Goal: Obtain resource: Download file/media

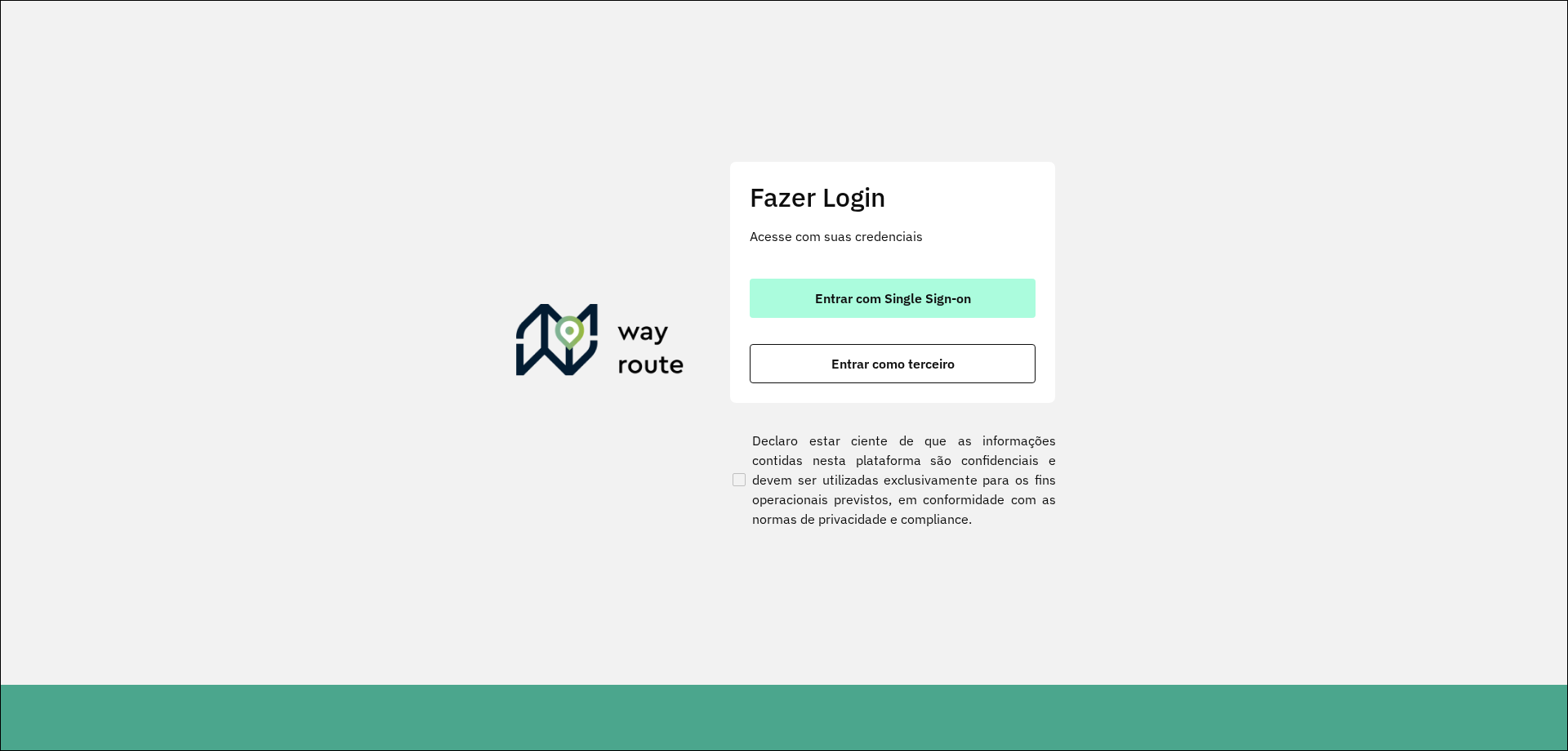
click at [871, 299] on span "Entrar com Single Sign-on" at bounding box center [893, 298] width 156 height 13
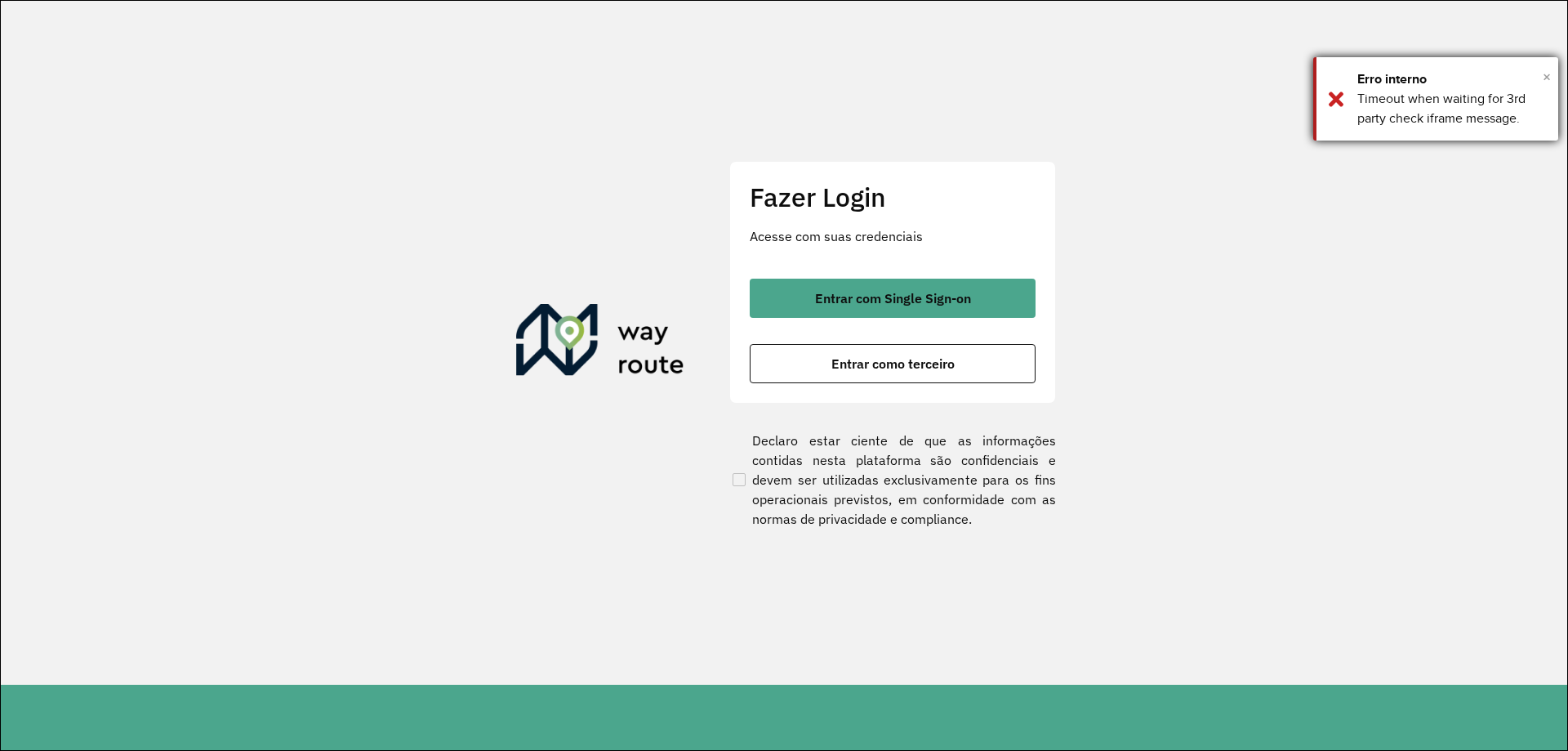
click at [1545, 85] on span "×" at bounding box center [1546, 77] width 8 height 25
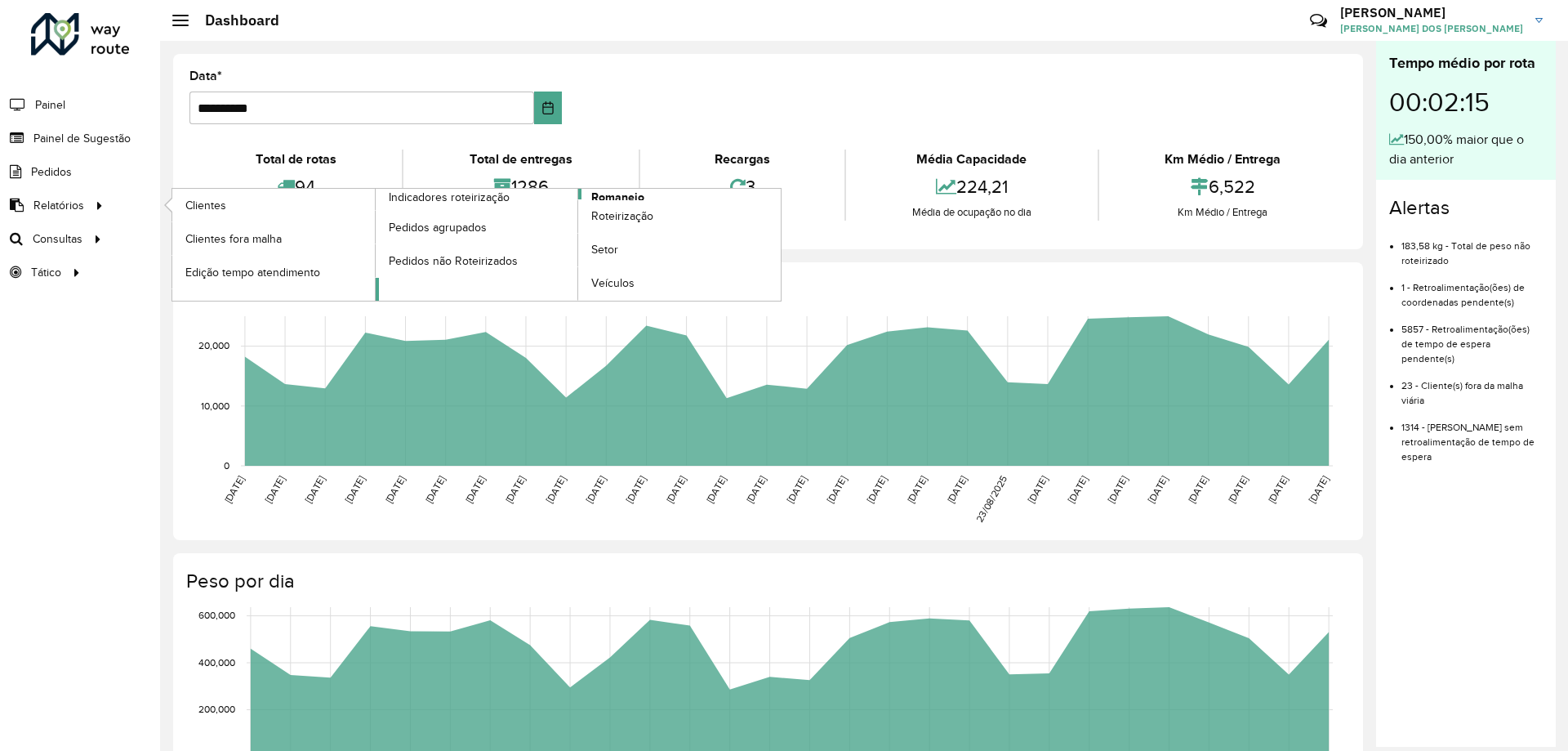
click at [631, 190] on span "Romaneio" at bounding box center [618, 196] width 53 height 17
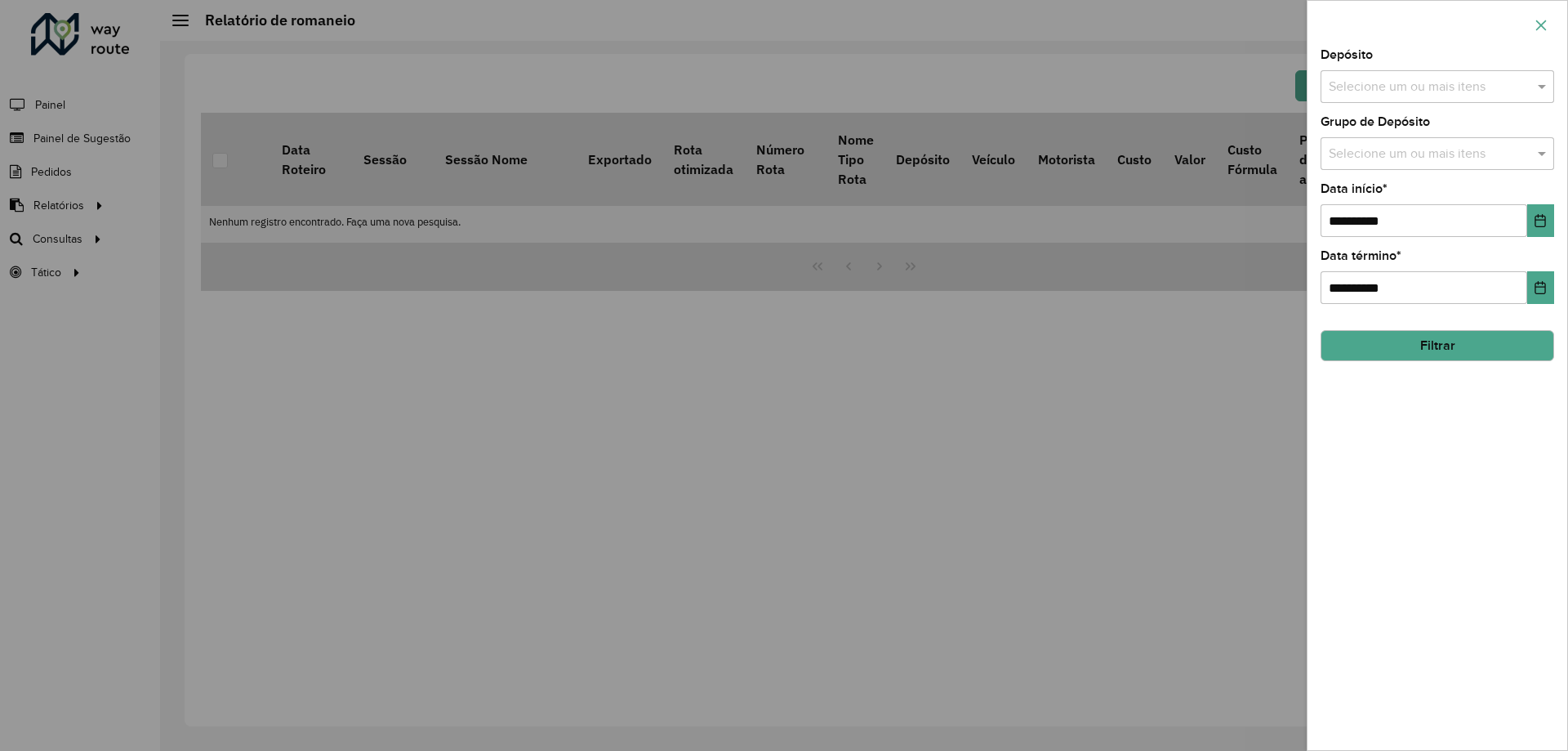
click at [1541, 23] on icon "button" at bounding box center [1541, 25] width 13 height 13
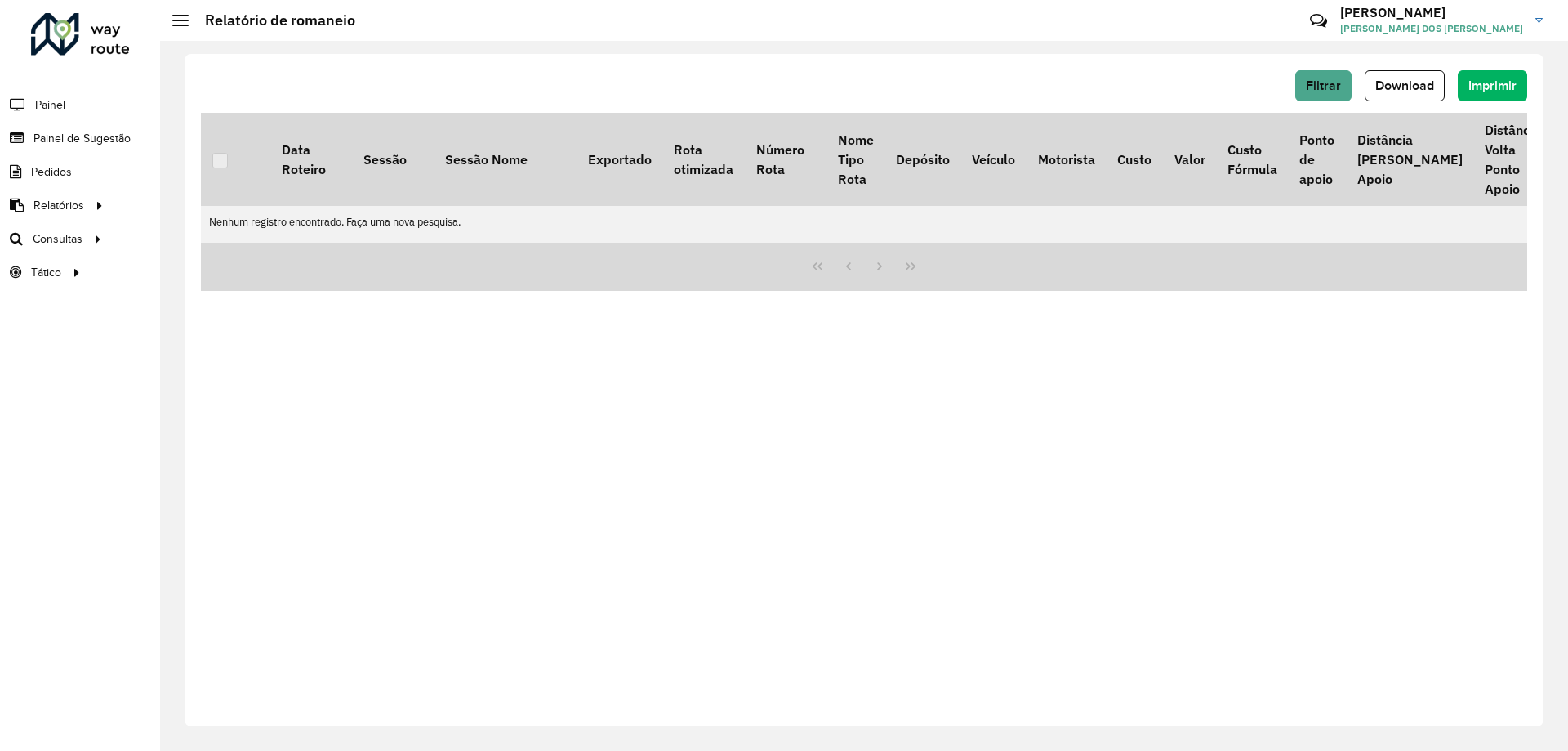
click at [969, 500] on div "Filtrar Download Imprimir Data Roteiro Sessão Sessão Nome Exportado Rota otimiz…" at bounding box center [865, 389] width 1359 height 672
drag, startPoint x: 1299, startPoint y: 474, endPoint x: 1412, endPoint y: 167, distance: 327.1
click at [1299, 474] on div "Filtrar Download Imprimir Data Roteiro Sessão Sessão Nome Exportado Rota otimiz…" at bounding box center [865, 389] width 1359 height 672
click at [1011, 536] on div "Filtrar Download Imprimir Data Roteiro Sessão Sessão Nome Exportado Rota otimiz…" at bounding box center [865, 389] width 1359 height 672
click at [1340, 94] on button "Filtrar" at bounding box center [1323, 85] width 56 height 31
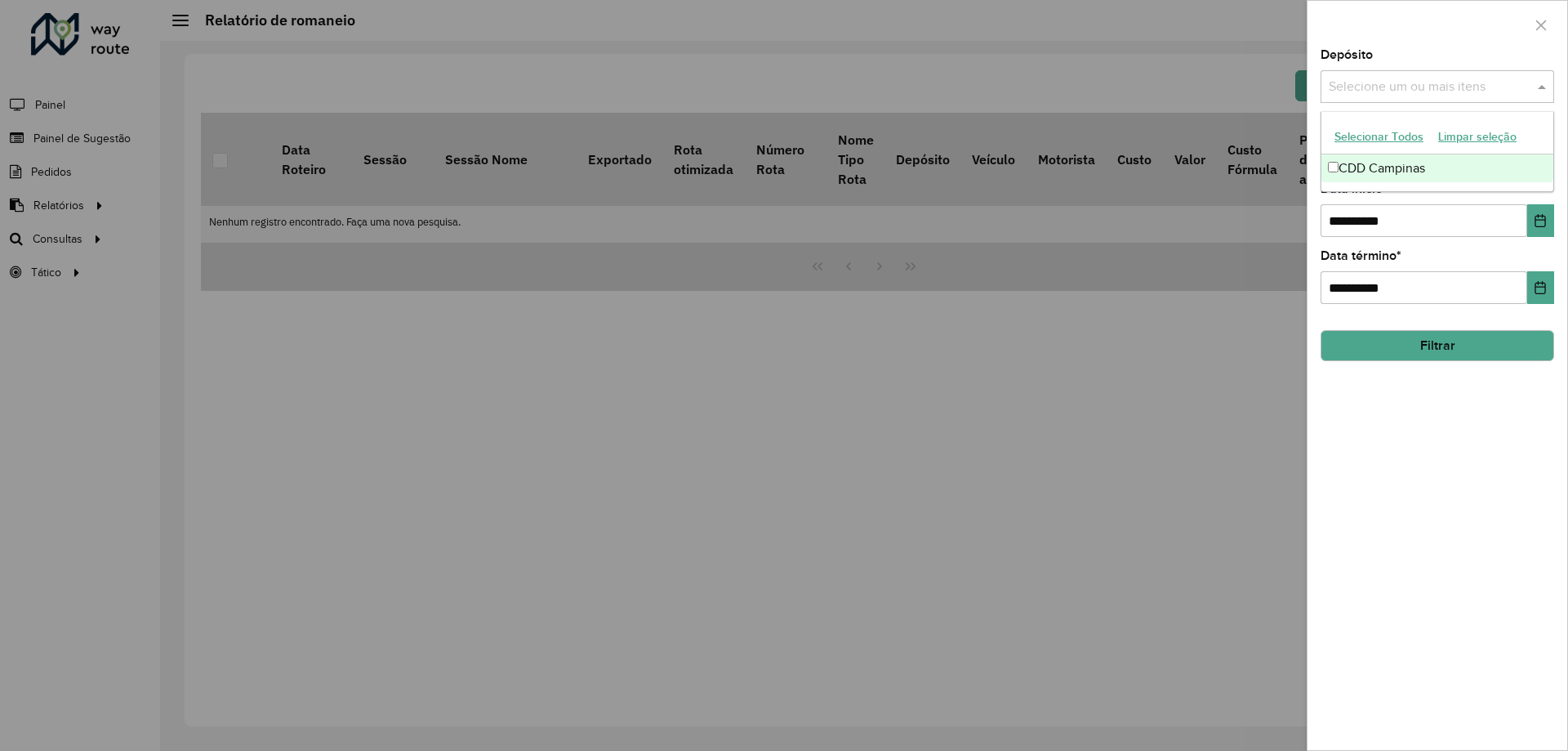
click at [1321, 89] on div "Selecione um ou mais itens" at bounding box center [1427, 86] width 213 height 20
click at [1430, 525] on div "**********" at bounding box center [1437, 400] width 260 height 701
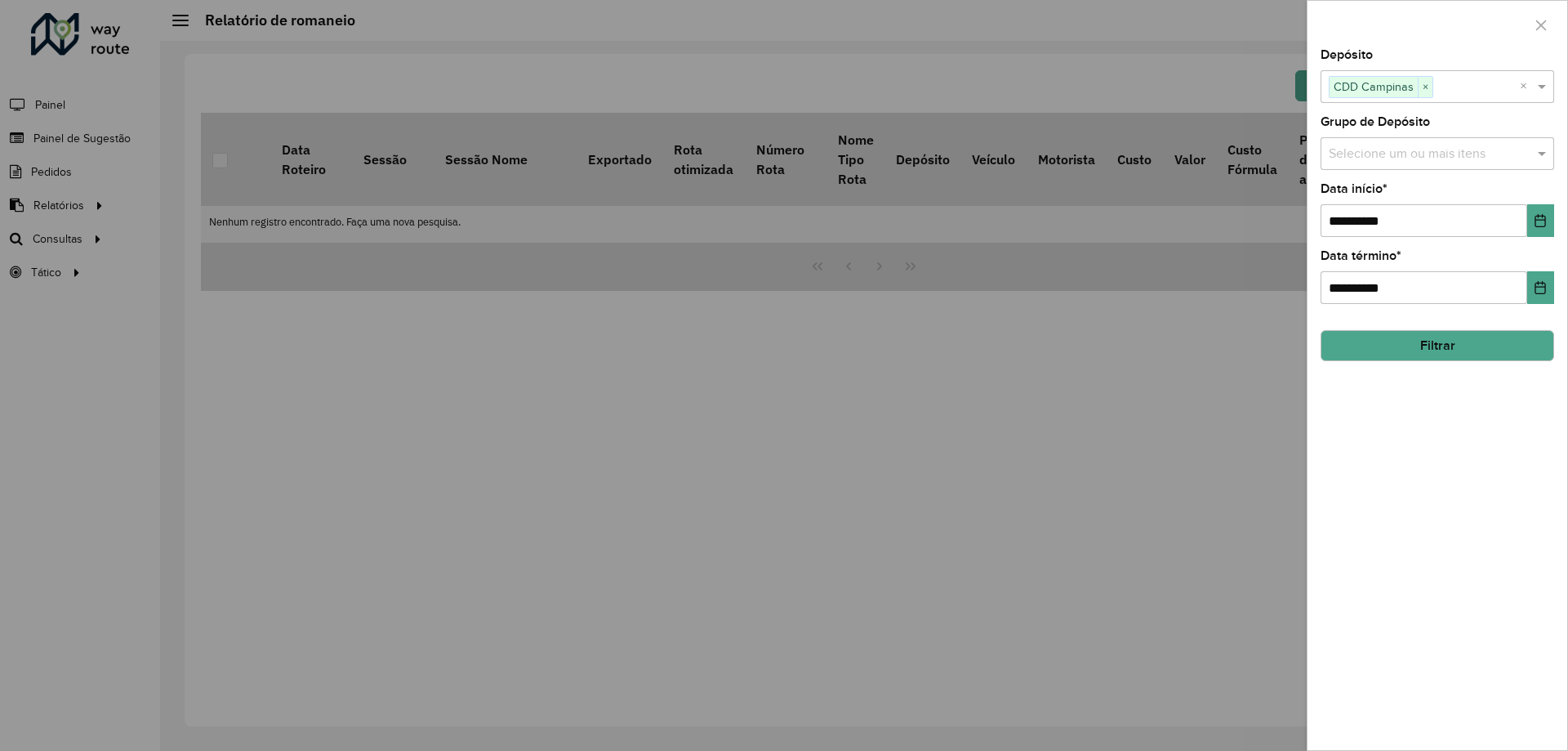
click at [1455, 359] on button "Filtrar" at bounding box center [1437, 345] width 233 height 31
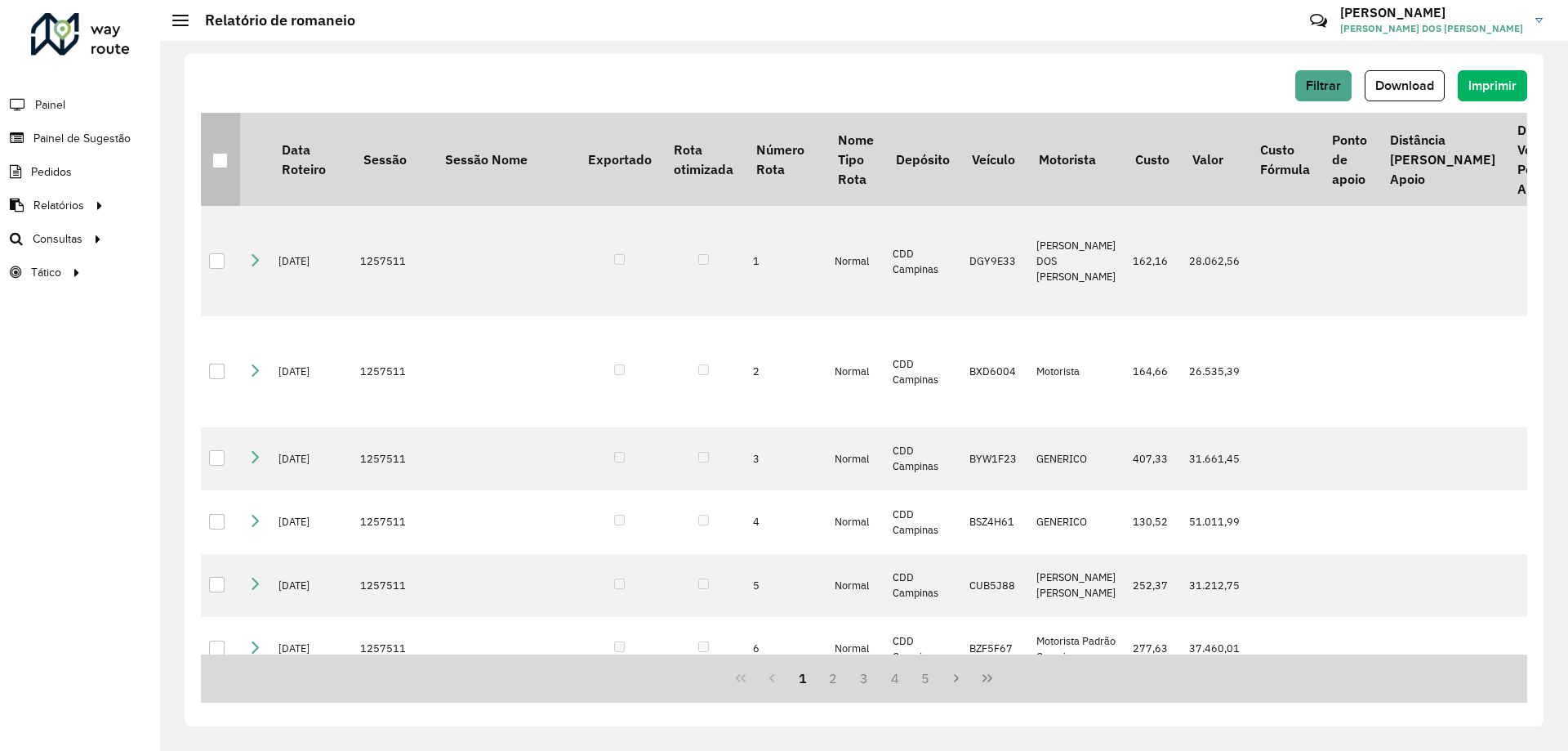
click at [220, 162] on div at bounding box center [220, 160] width 16 height 16
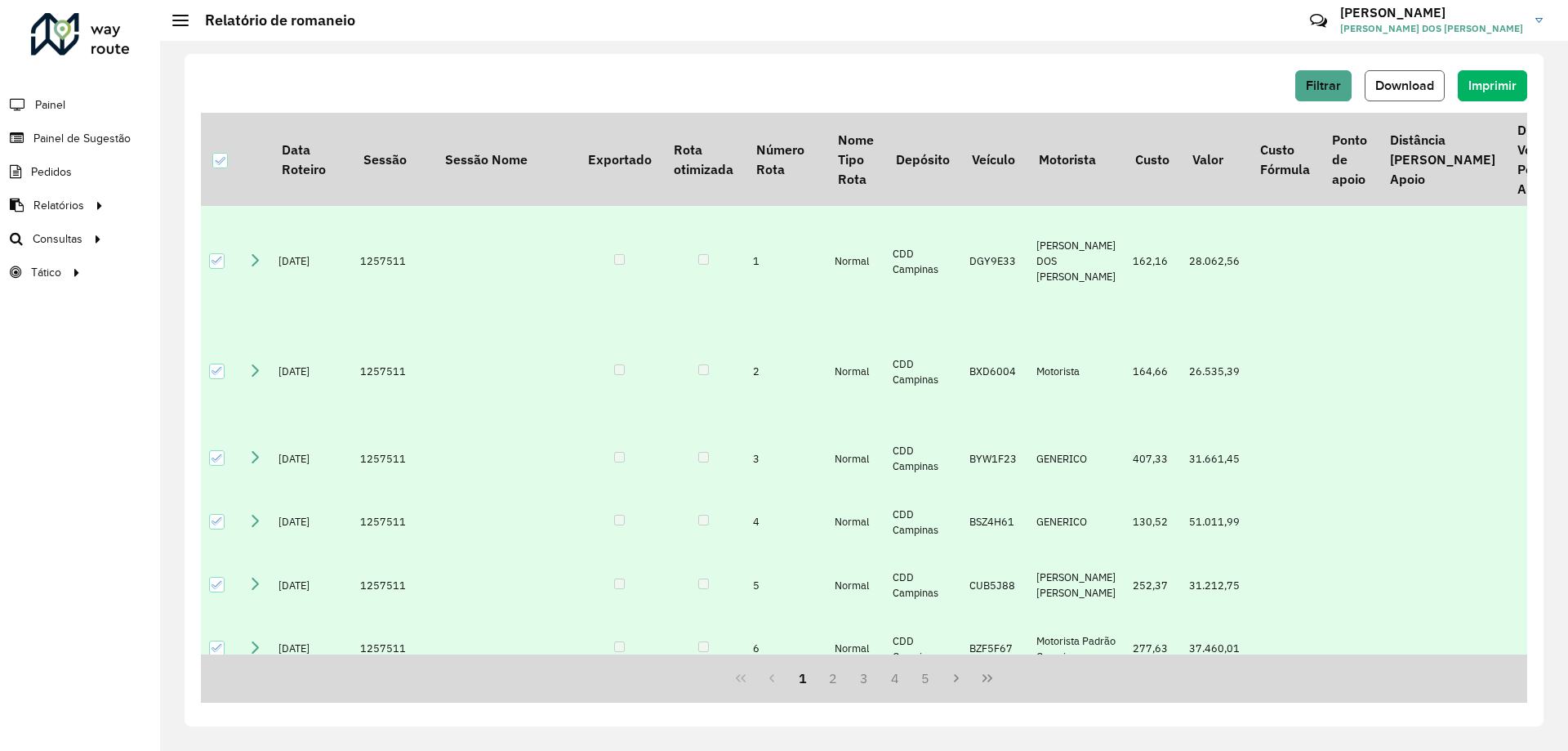
click at [1430, 83] on span "Download" at bounding box center [1404, 85] width 59 height 14
